Goal: Task Accomplishment & Management: Complete application form

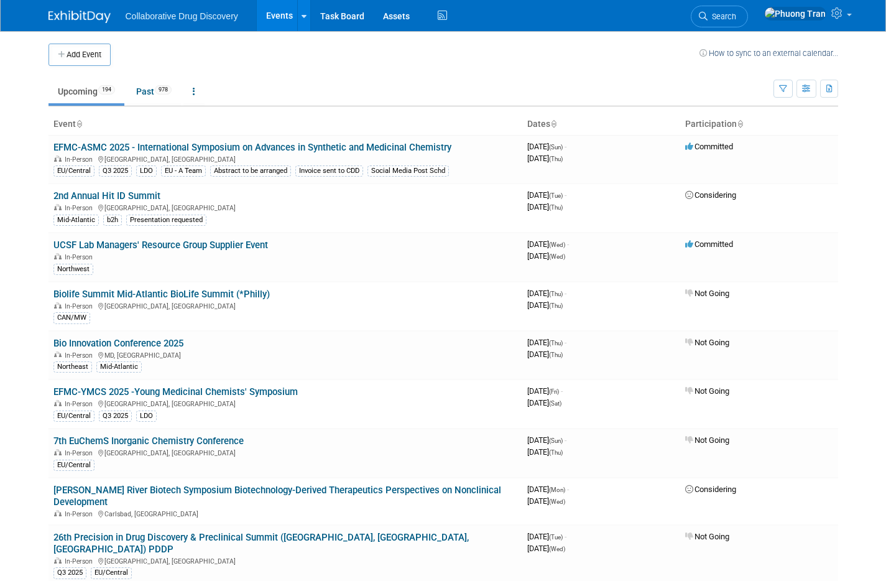
click at [337, 91] on ul "Upcoming 194 Past 978 All Events 1172 Past and Upcoming Grouped Annually Events…" at bounding box center [410, 92] width 725 height 28
drag, startPoint x: 104, startPoint y: 56, endPoint x: 121, endPoint y: 56, distance: 16.2
click at [104, 56] on button "Add Event" at bounding box center [79, 55] width 62 height 22
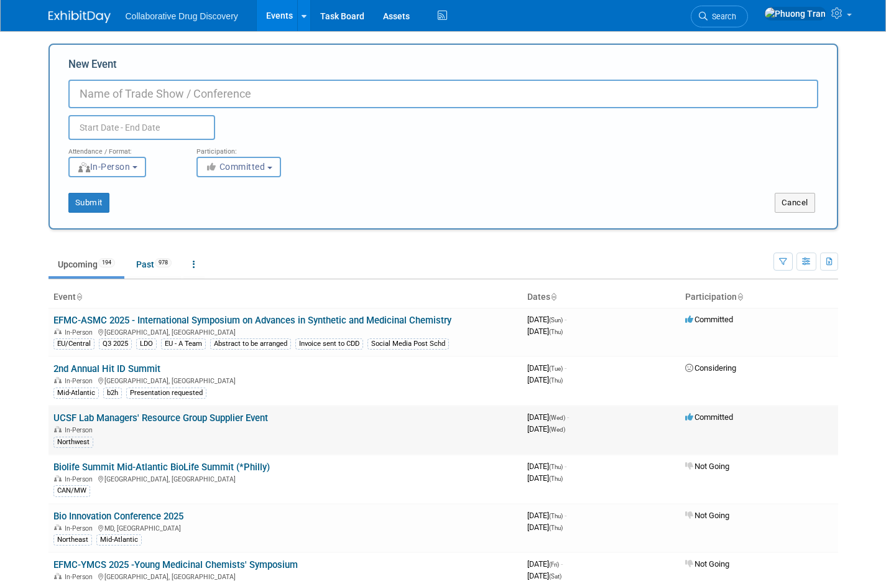
click at [176, 419] on link "UCSF Lab Managers' Resource Group Supplier Event" at bounding box center [160, 417] width 214 height 11
click at [125, 72] on div "New Event Duplicate Event Warning" at bounding box center [443, 98] width 750 height 83
click at [122, 96] on input "New Event" at bounding box center [443, 94] width 750 height 29
paste input "THE LONGEVITY SUMMIT 2025 THE FUTURE OF MEDICINE: ELIMINATING DISEASES OF AGING"
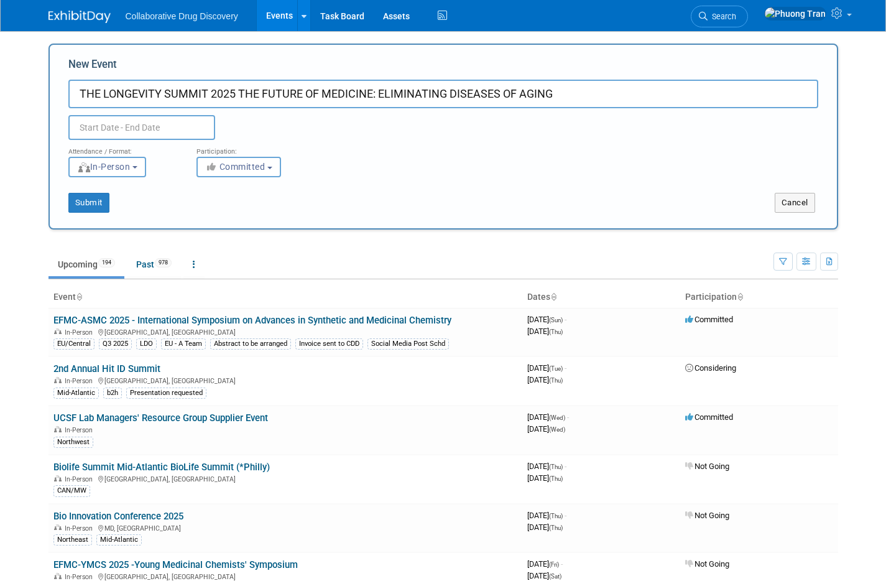
type input "THE LONGEVITY SUMMIT 2025 THE FUTURE OF MEDICINE: ELIMINATING DISEASES OF AGING"
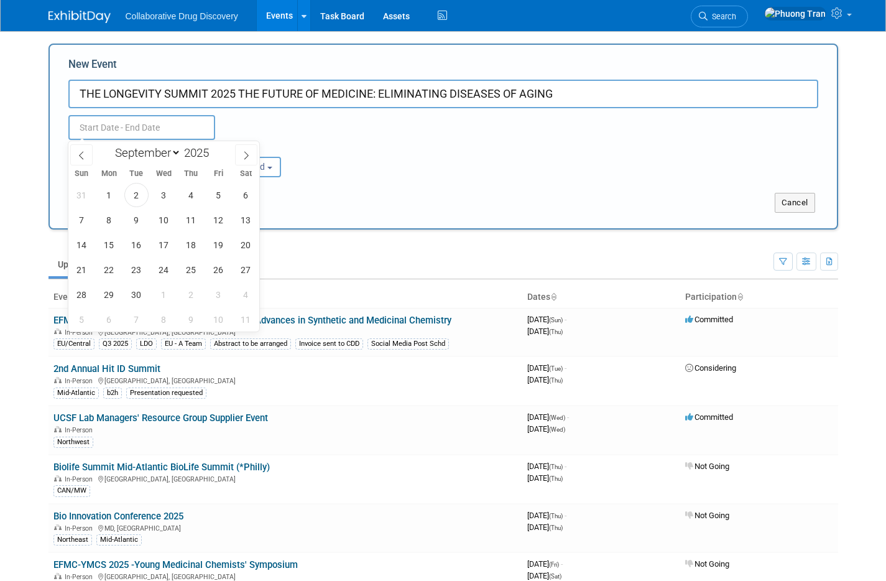
click at [150, 133] on input "text" at bounding box center [141, 127] width 147 height 25
click at [253, 159] on span at bounding box center [246, 154] width 22 height 21
select select "11"
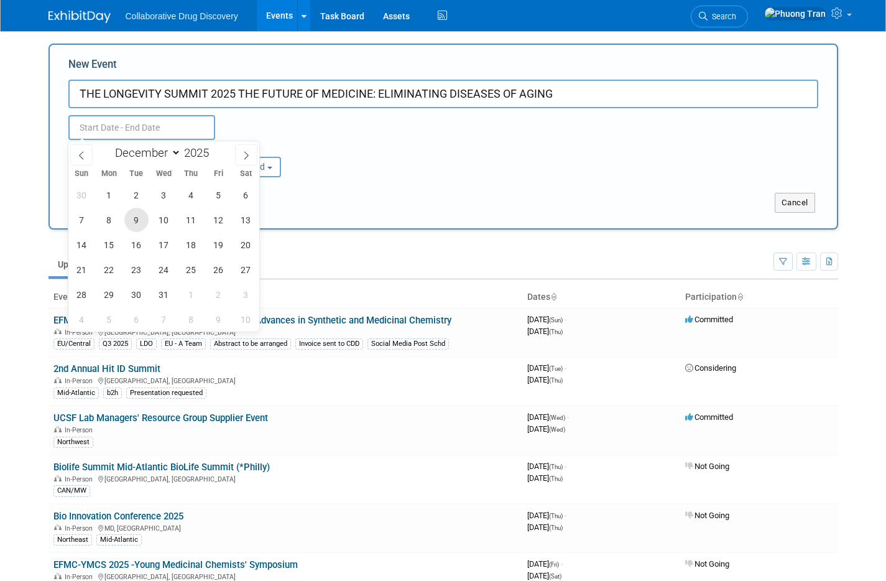
click at [142, 218] on span "9" at bounding box center [136, 220] width 24 height 24
click at [158, 220] on span "10" at bounding box center [164, 220] width 24 height 24
type input "[DATE] to [DATE]"
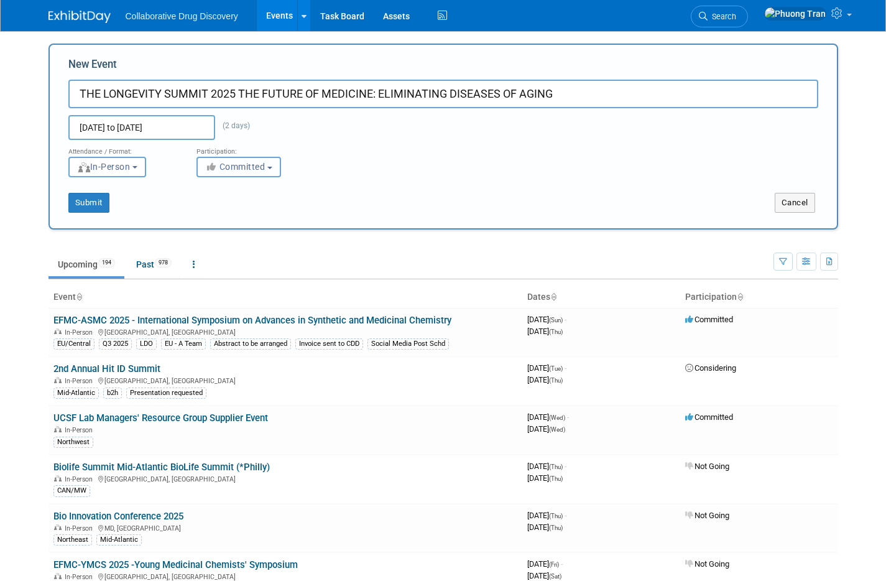
click at [245, 173] on button "Committed" at bounding box center [238, 167] width 85 height 21
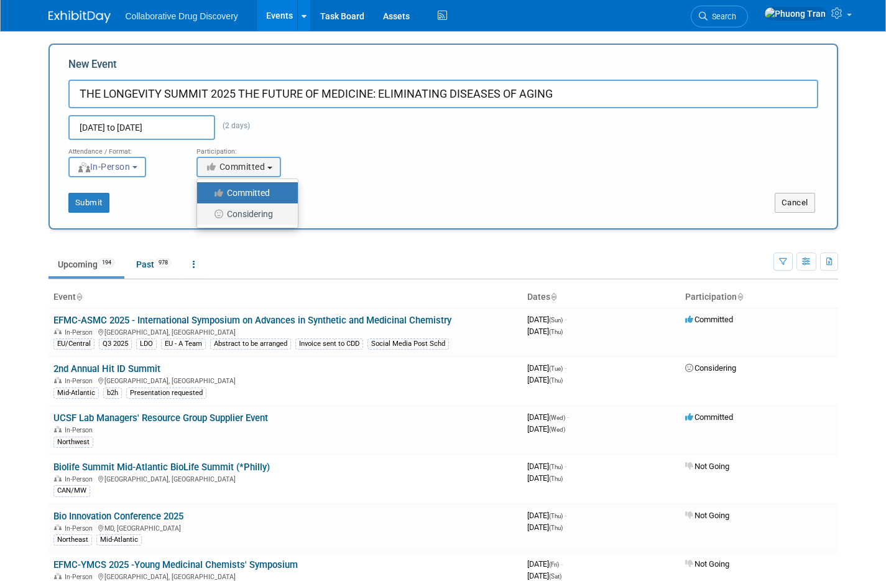
click at [237, 211] on label "Considering" at bounding box center [244, 214] width 82 height 16
click at [208, 211] on input "Considering" at bounding box center [204, 214] width 8 height 8
select select "2"
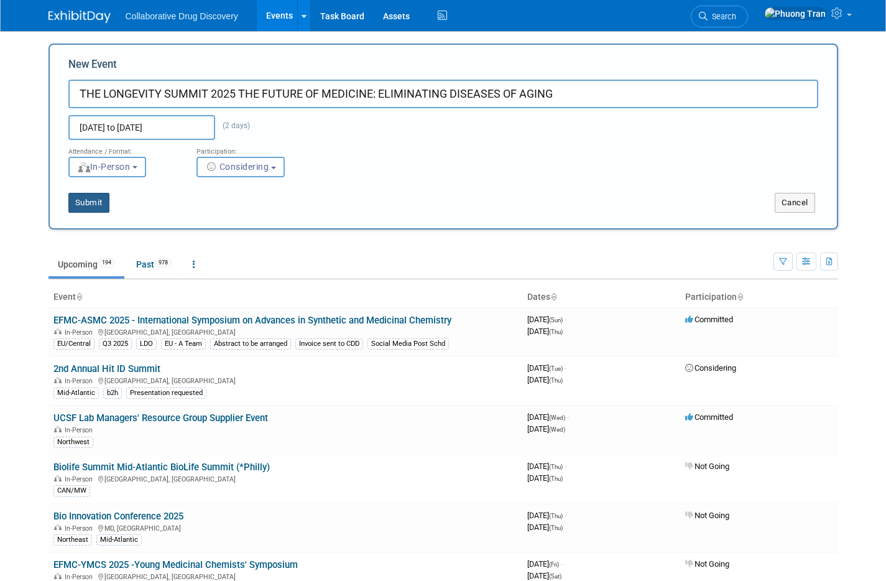
click at [89, 200] on button "Submit" at bounding box center [88, 203] width 41 height 20
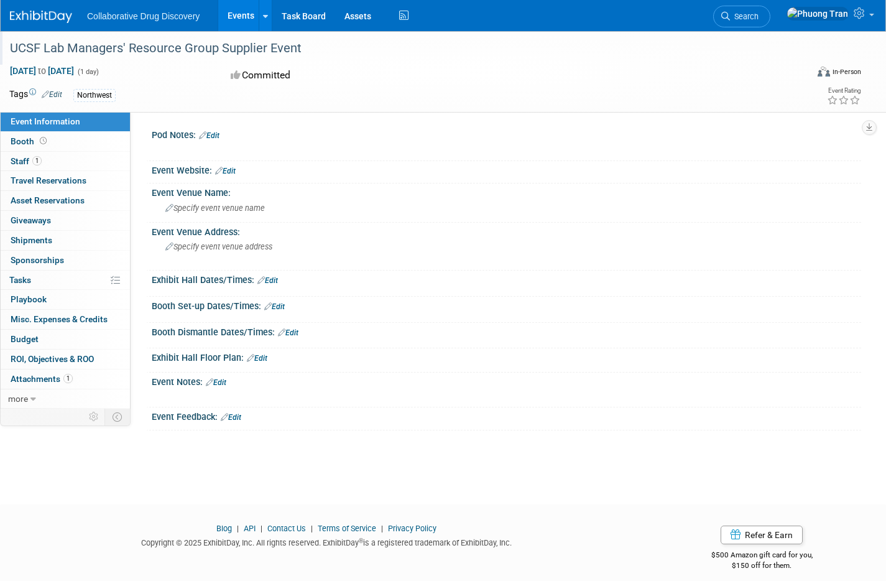
click at [187, 49] on div "UCSF Lab Managers' Resource Group Supplier Event" at bounding box center [397, 48] width 783 height 22
click at [223, 171] on link "Edit" at bounding box center [225, 171] width 21 height 9
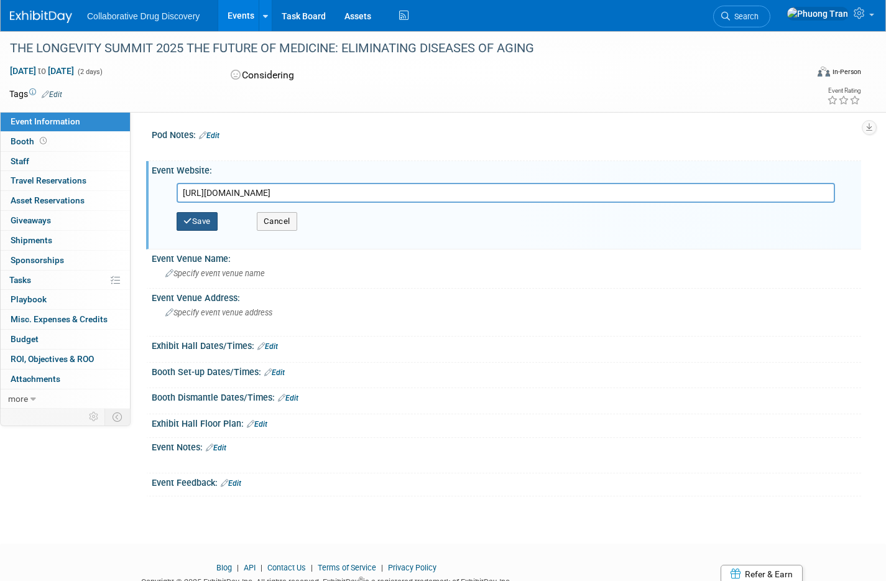
type input "https://longevitygl.org/longevity-summit/"
click at [216, 216] on button "Save" at bounding box center [197, 221] width 41 height 19
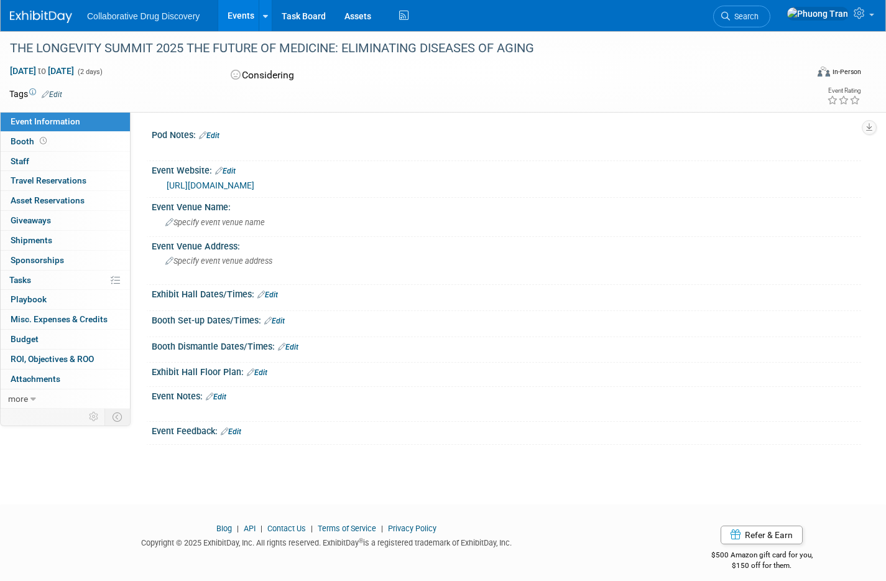
click at [218, 402] on div "X" at bounding box center [505, 404] width 694 height 6
click at [222, 397] on link "Edit" at bounding box center [216, 396] width 21 height 9
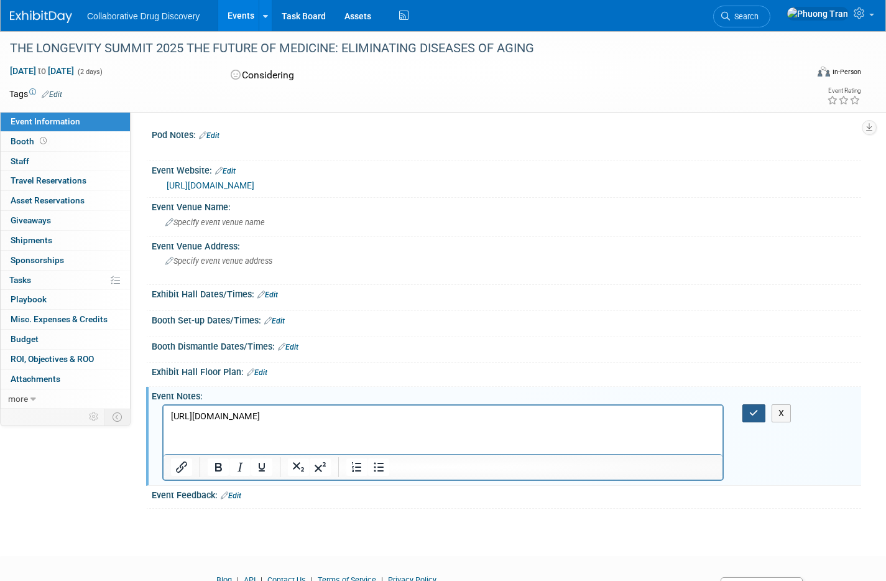
click at [750, 414] on icon "button" at bounding box center [753, 412] width 9 height 9
